Goal: Check status: Check status

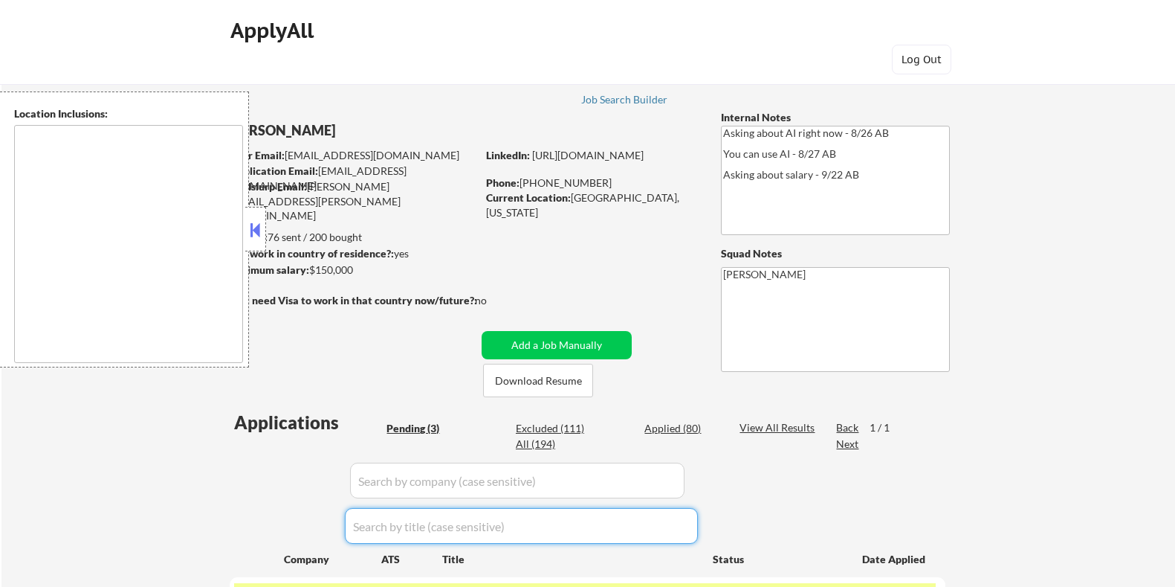
select select ""pending""
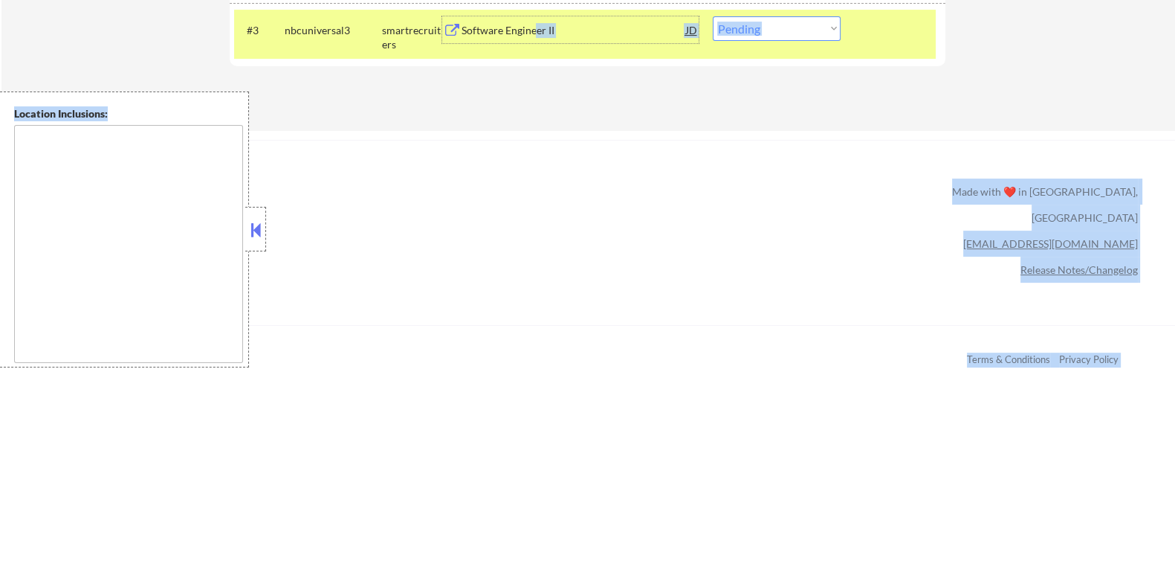
drag, startPoint x: 535, startPoint y: 437, endPoint x: 595, endPoint y: 600, distance: 173.6
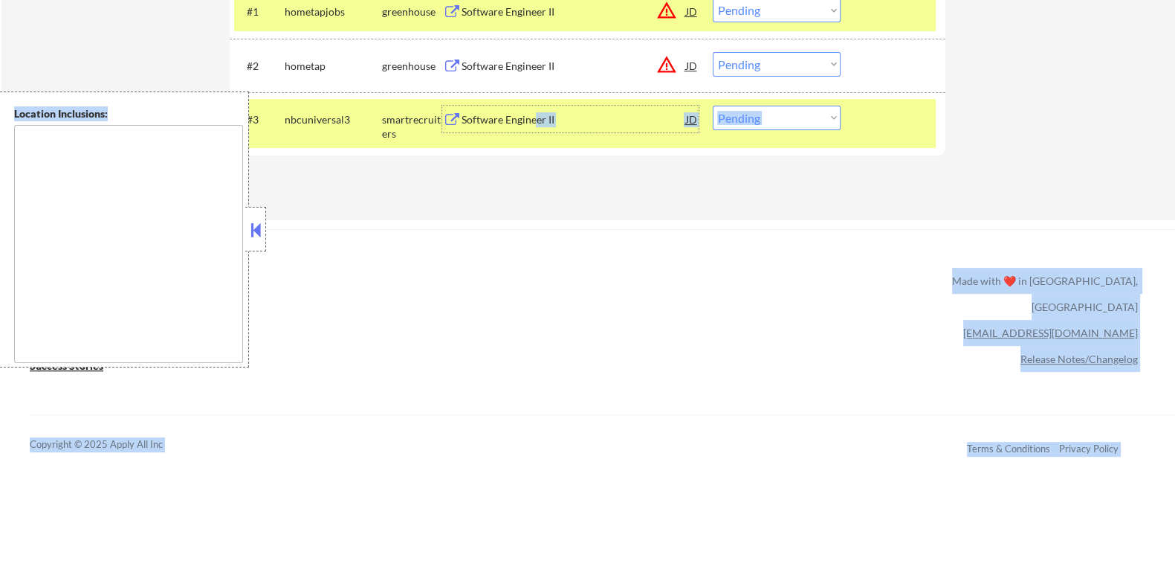
scroll to position [514, 0]
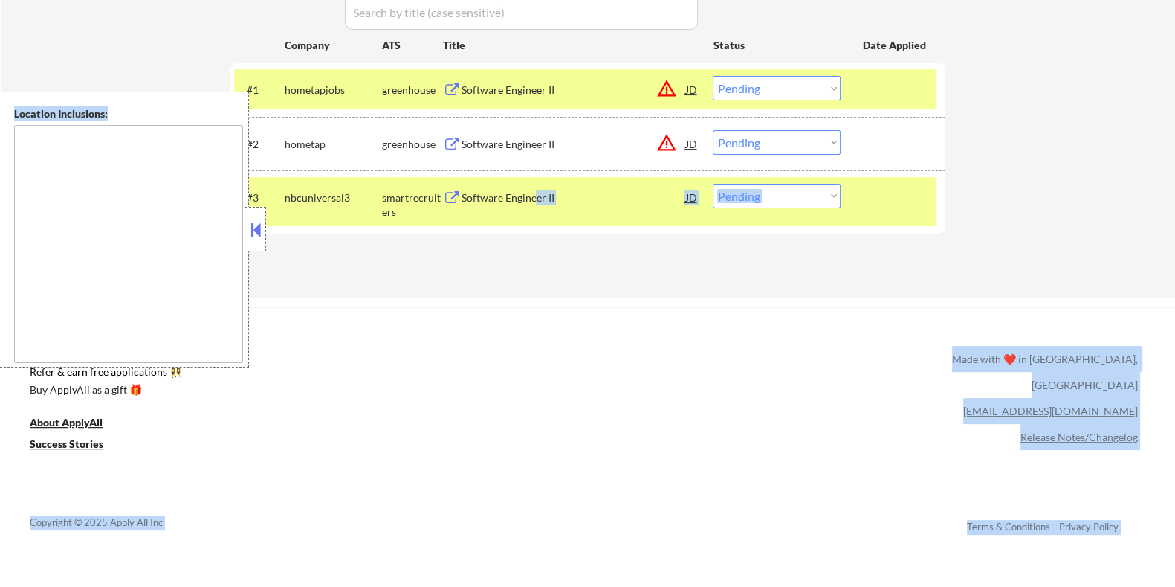
click at [592, 445] on div "ApplyAll Refer & earn free applications 👯‍♀️ Buy ApplyAll as a gift 🎁 About App…" at bounding box center [587, 435] width 1175 height 236
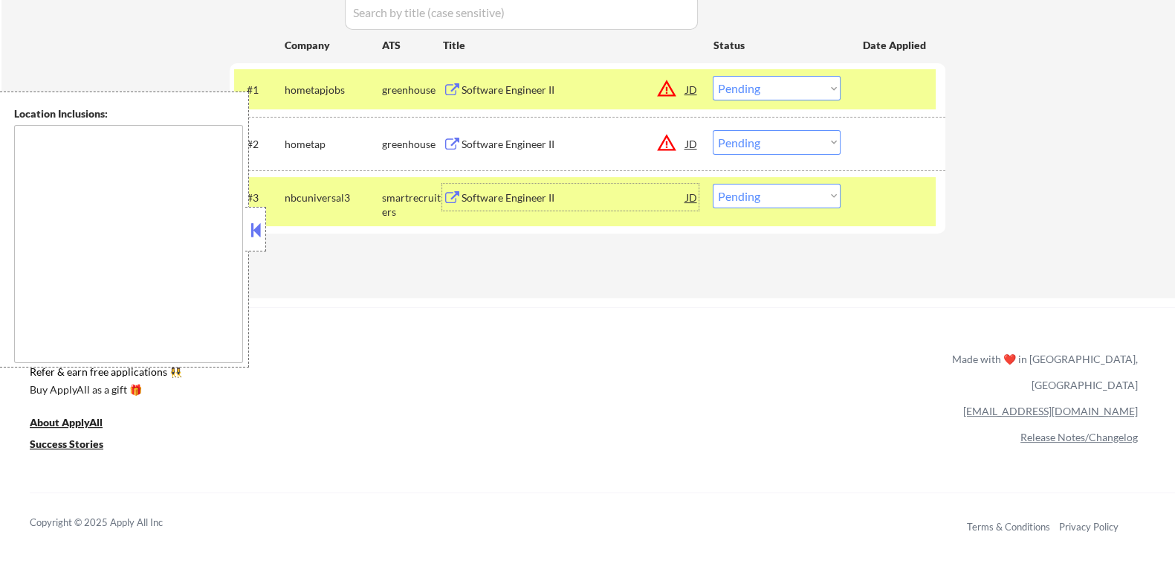
click at [540, 198] on div "Software Engineer II" at bounding box center [573, 197] width 225 height 15
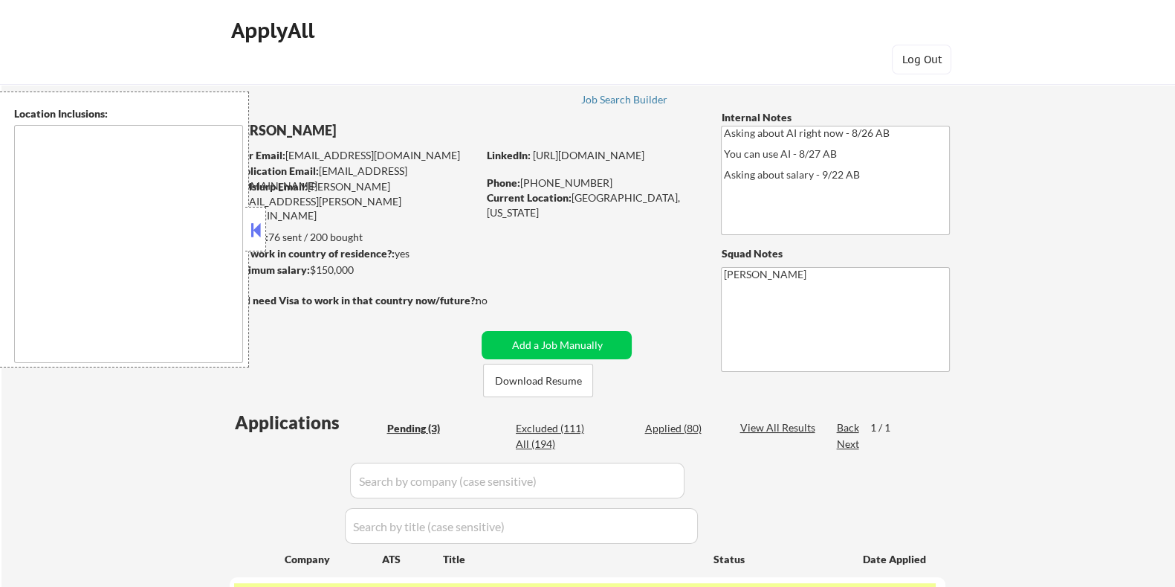
scroll to position [185, 0]
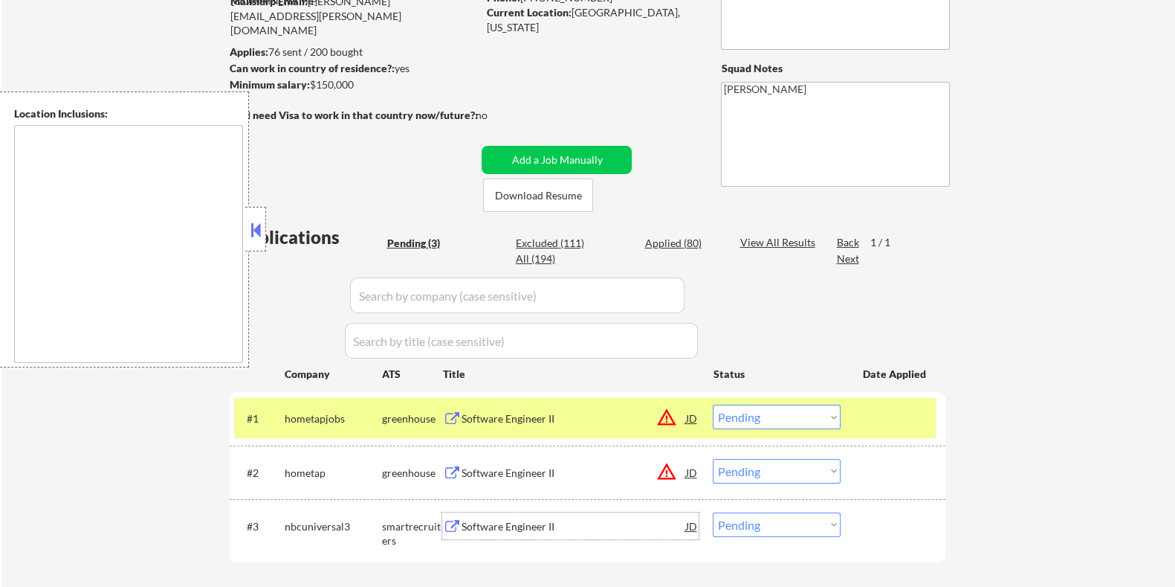
click at [758, 416] on select "Choose an option... Pending Applied Excluded (Questions) Excluded (Expired) Exc…" at bounding box center [777, 416] width 128 height 25
click at [713, 404] on select "Choose an option... Pending Applied Excluded (Questions) Excluded (Expired) Exc…" at bounding box center [777, 416] width 128 height 25
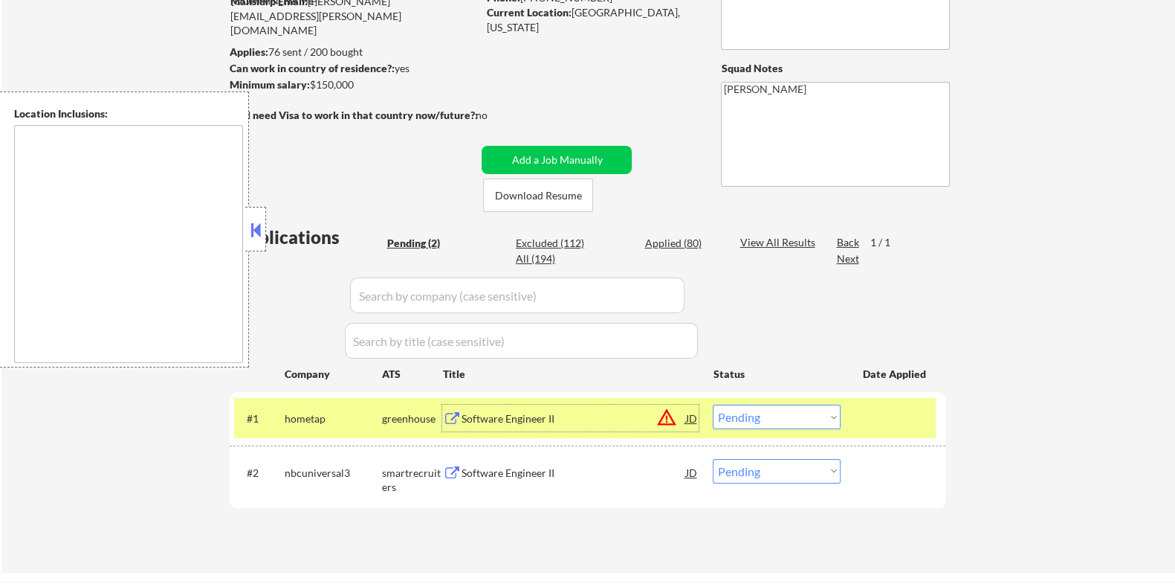
click at [541, 413] on div "Software Engineer II" at bounding box center [573, 418] width 225 height 15
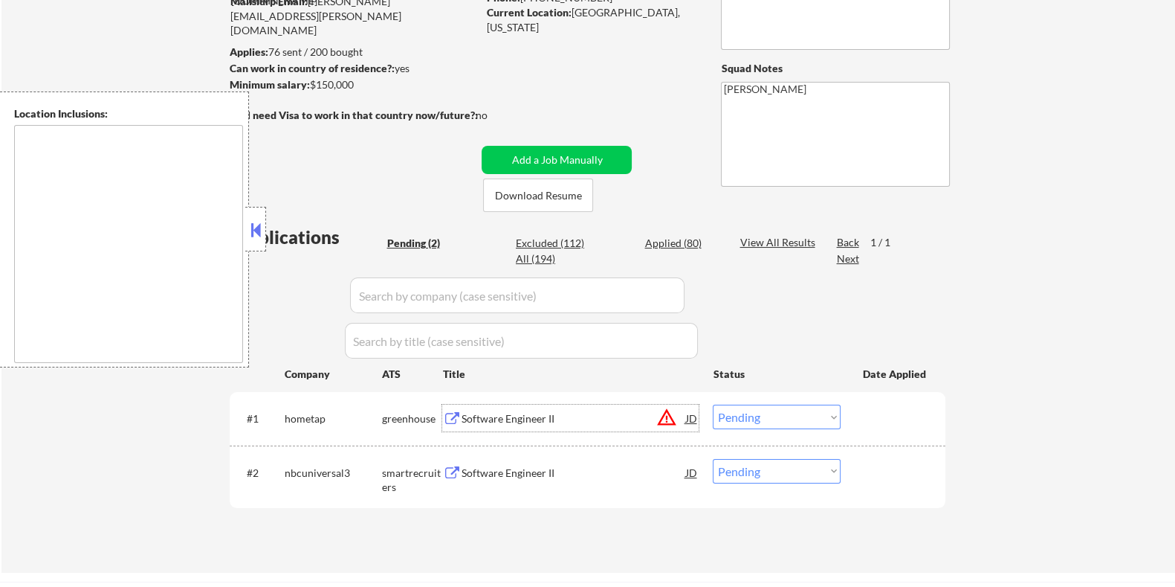
click at [800, 414] on select "Choose an option... Pending Applied Excluded (Questions) Excluded (Expired) Exc…" at bounding box center [777, 416] width 128 height 25
click at [713, 404] on select "Choose an option... Pending Applied Excluded (Questions) Excluded (Expired) Exc…" at bounding box center [777, 416] width 128 height 25
select select ""pending""
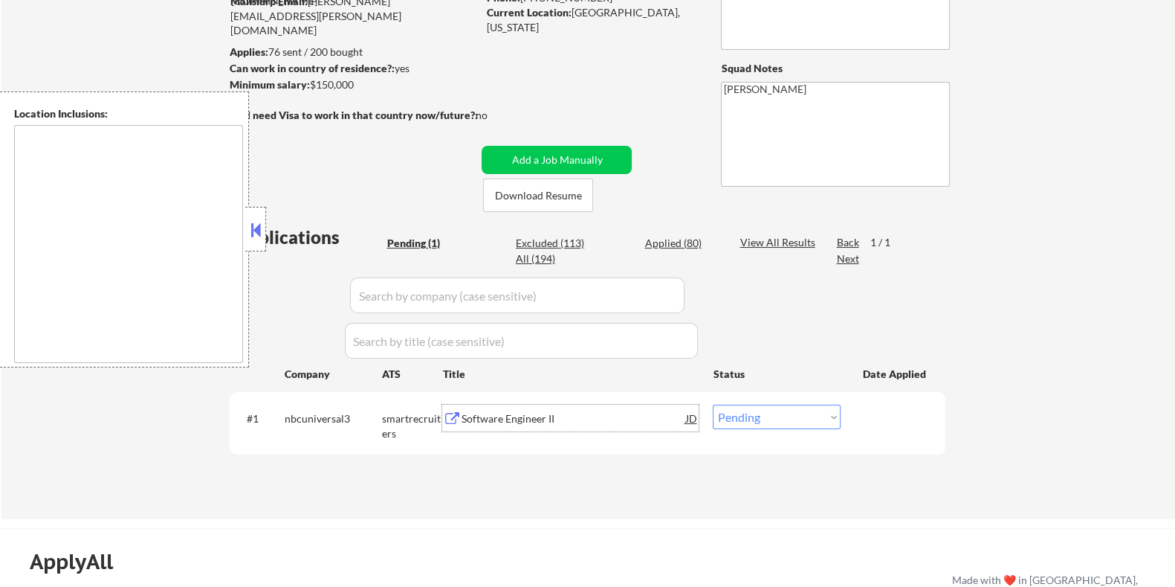
click at [537, 418] on div "Software Engineer II" at bounding box center [573, 418] width 225 height 15
